Goal: Task Accomplishment & Management: Use online tool/utility

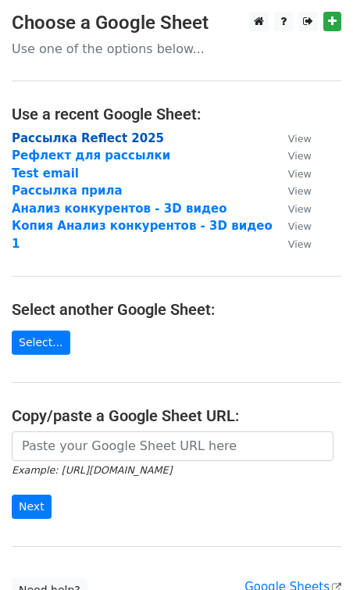
click at [99, 142] on strong "Рассылка Reflect 2025" at bounding box center [88, 138] width 152 height 14
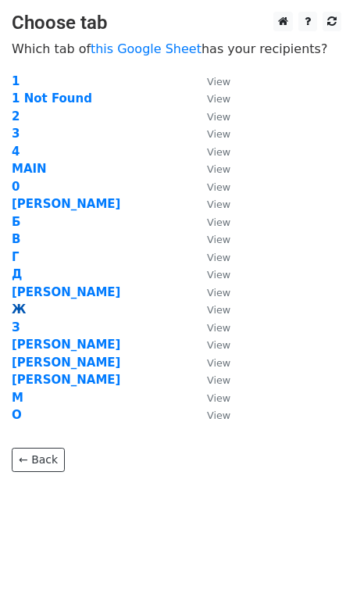
click at [19, 313] on strong "Ж" at bounding box center [19, 310] width 14 height 14
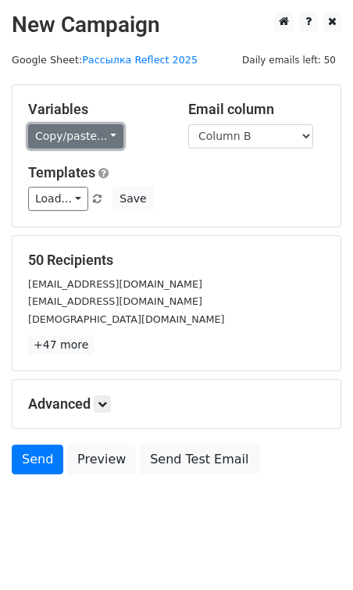
click at [72, 133] on link "Copy/paste..." at bounding box center [75, 136] width 95 height 24
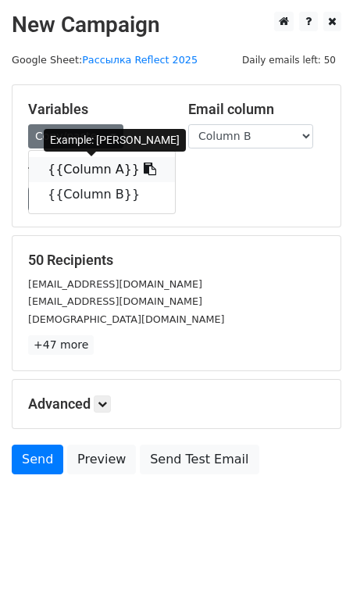
click at [77, 161] on link "{{Column A}}" at bounding box center [102, 169] width 146 height 25
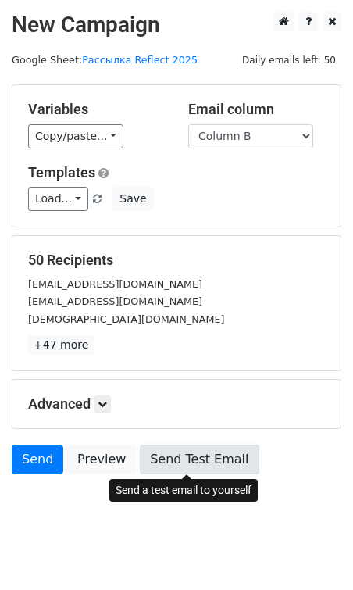
click at [171, 456] on link "Send Test Email" at bounding box center [199, 460] width 119 height 30
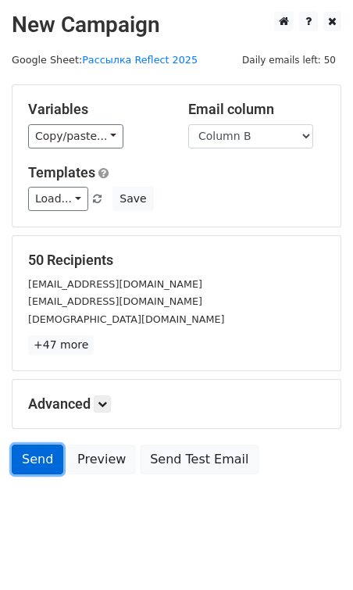
click at [37, 462] on link "Send" at bounding box center [38, 460] width 52 height 30
